Goal: Task Accomplishment & Management: Manage account settings

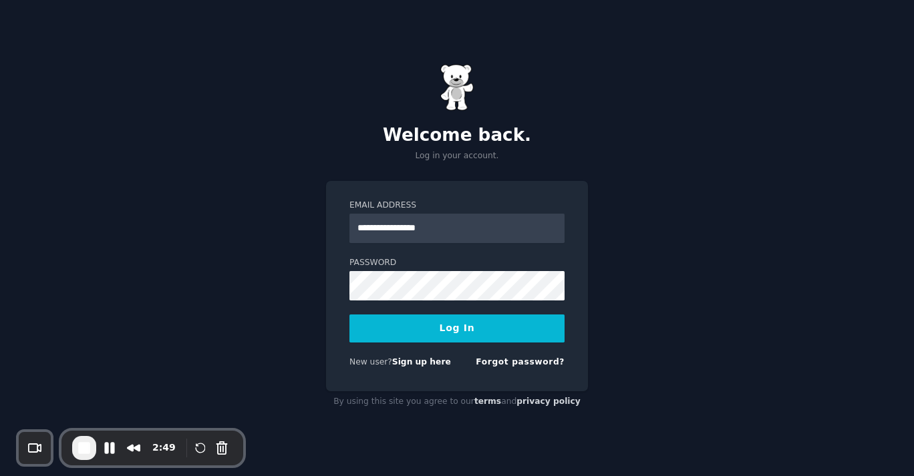
type input "**********"
click at [559, 211] on div "Email Address" at bounding box center [456, 221] width 215 height 43
click at [404, 227] on input "Email Address" at bounding box center [456, 228] width 215 height 29
click at [332, 209] on div "Email Address Password Log In New user? Sign up here Forgot password?" at bounding box center [457, 286] width 262 height 211
